Goal: Obtain resource: Download file/media

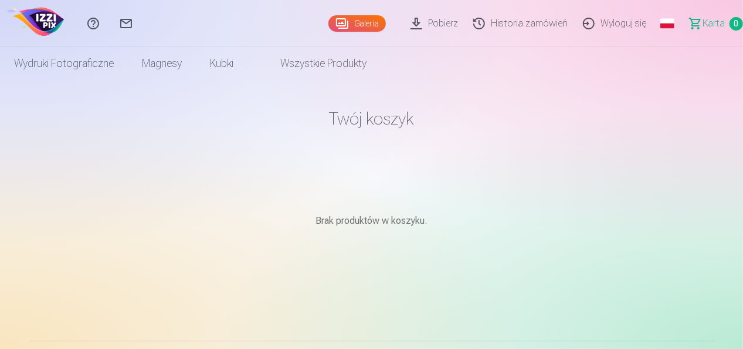
click at [431, 26] on link "Pobierz" at bounding box center [436, 23] width 63 height 47
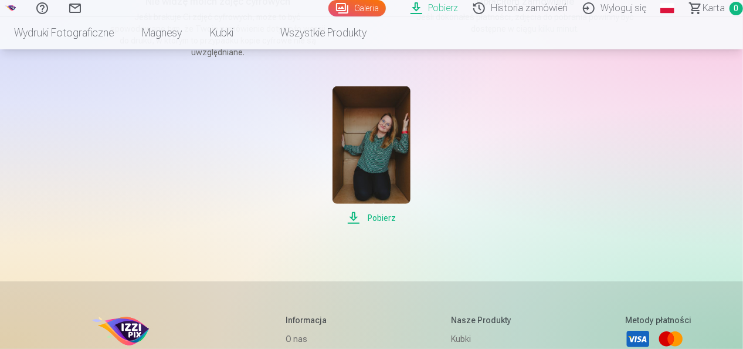
scroll to position [235, 0]
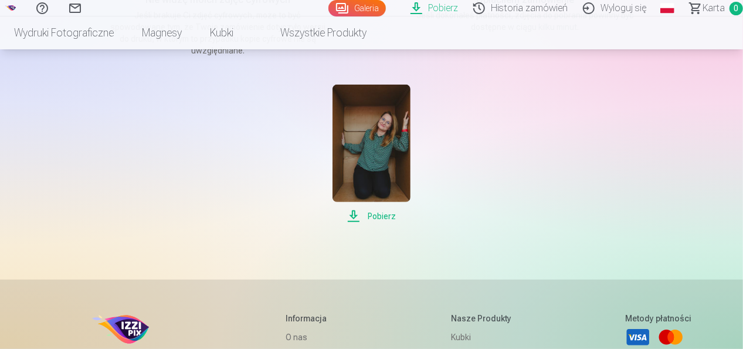
click at [378, 209] on span "Pobierz" at bounding box center [372, 216] width 78 height 14
click at [379, 209] on span "Pobierz" at bounding box center [372, 216] width 78 height 14
click at [76, 150] on div "Pobierz W tej sekcji możesz pobrać bezpłatne zdjęcia, a także kupić obrazy cyfr…" at bounding box center [372, 183] width 704 height 837
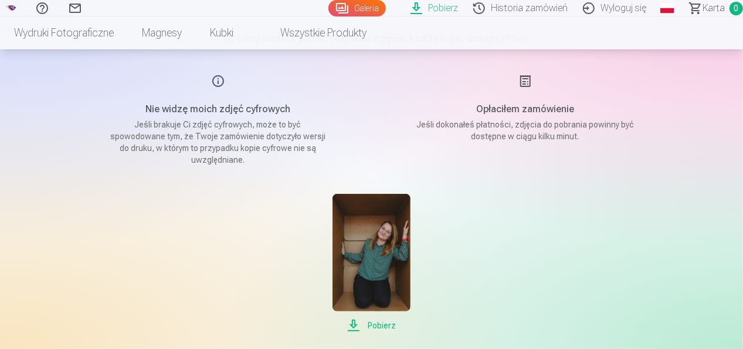
scroll to position [59, 0]
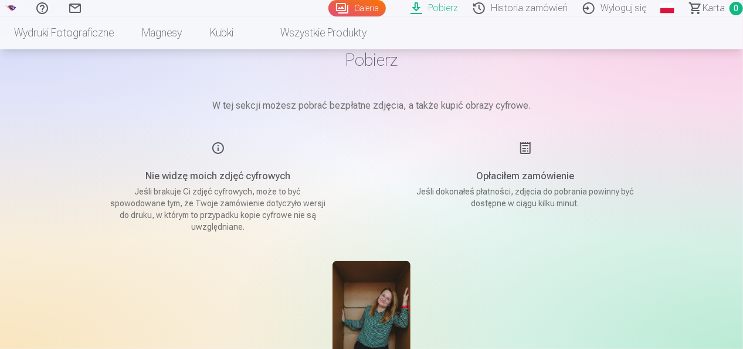
click at [306, 34] on link "Wszystkie produkty" at bounding box center [314, 32] width 133 height 33
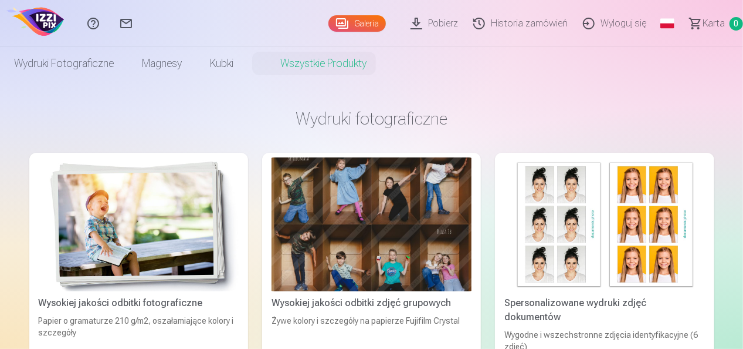
click at [499, 21] on link "Historia zamówień" at bounding box center [523, 23] width 110 height 47
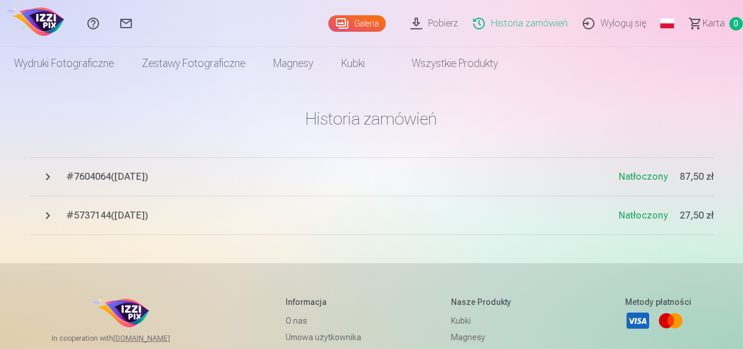
click at [136, 175] on span "# 7604064 ( [DATE] )" at bounding box center [343, 177] width 553 height 14
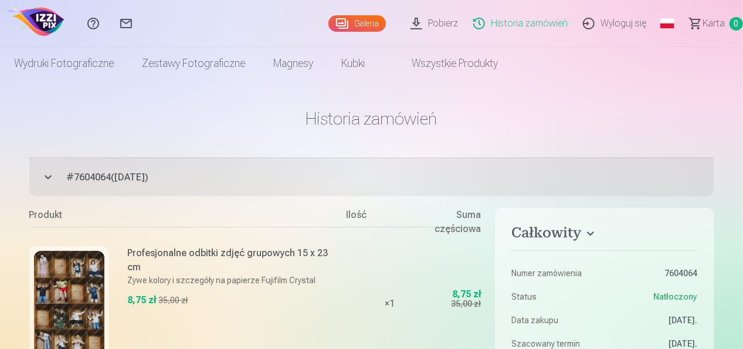
click at [439, 20] on link "Pobierz" at bounding box center [436, 23] width 63 height 47
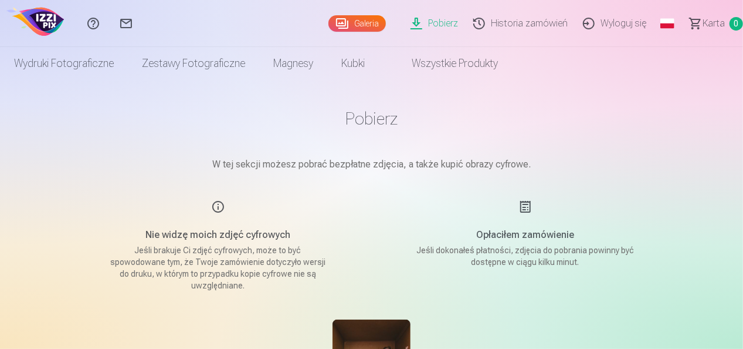
click at [361, 24] on link "Galeria" at bounding box center [358, 23] width 58 height 16
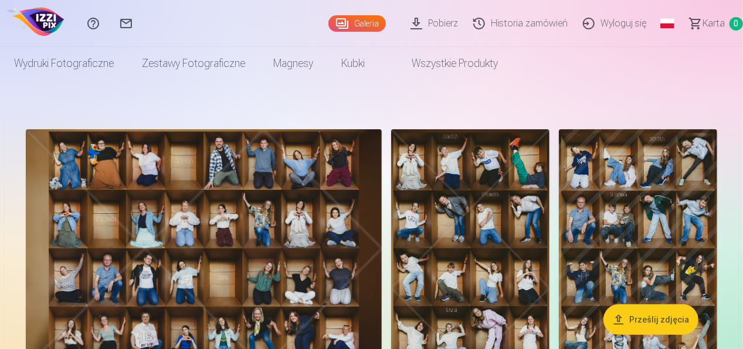
click at [217, 196] on img at bounding box center [204, 248] width 356 height 238
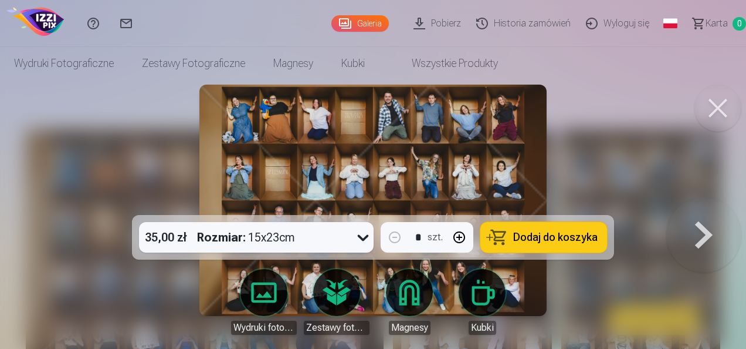
click at [643, 151] on div at bounding box center [373, 174] width 746 height 349
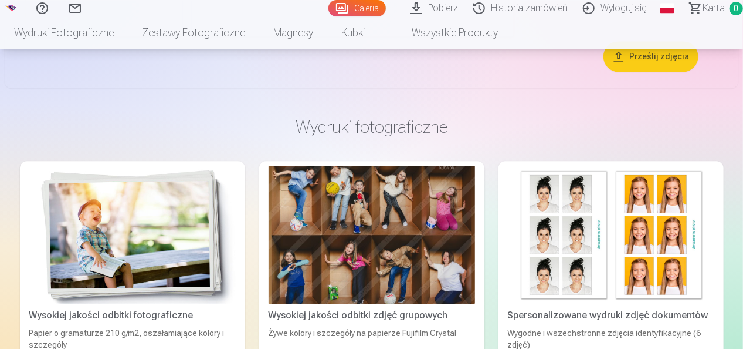
scroll to position [1056, 0]
